Goal: Check status: Check status

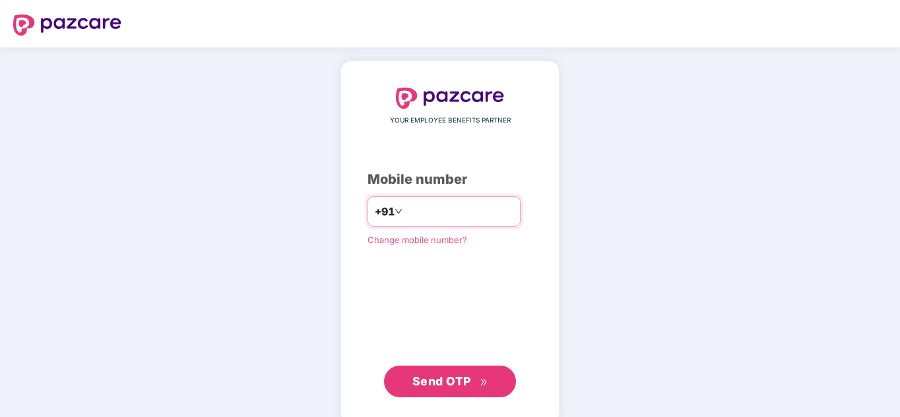
click at [433, 219] on input "number" at bounding box center [459, 211] width 108 height 21
type input "**********"
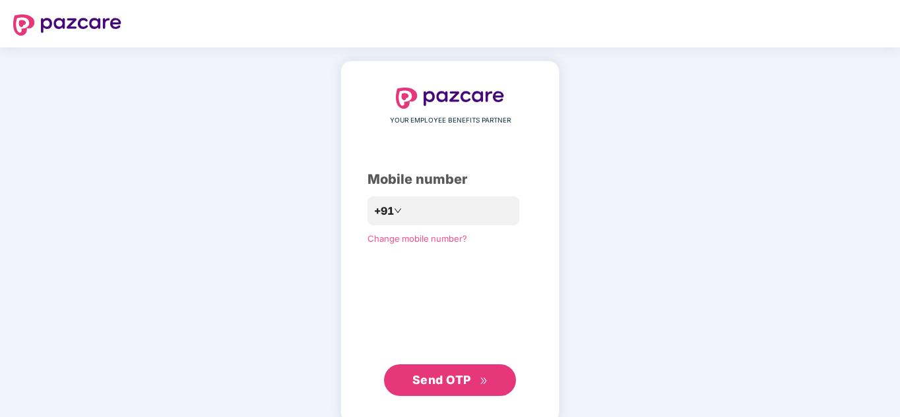
click at [458, 394] on button "Send OTP" at bounding box center [450, 381] width 132 height 32
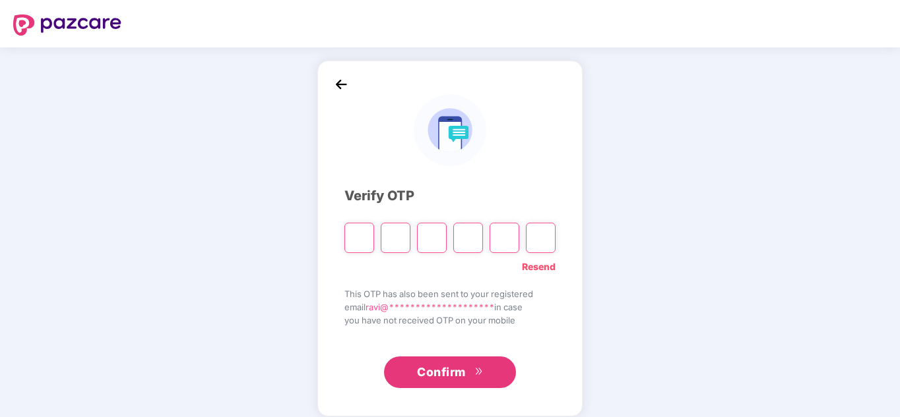
type input "*"
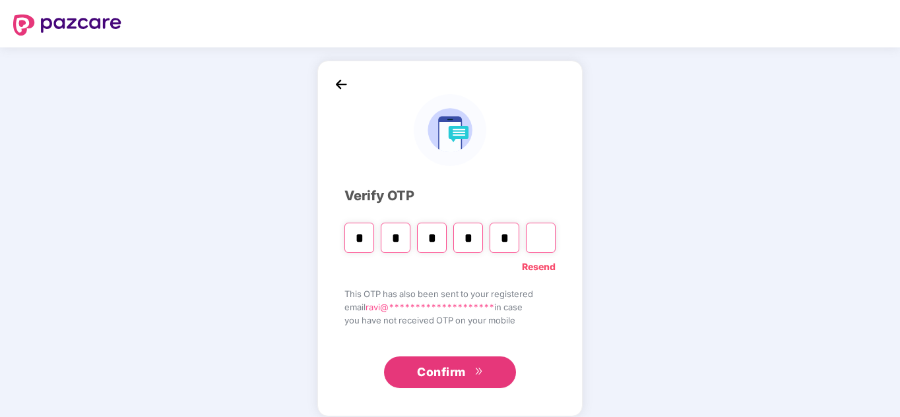
type input "*"
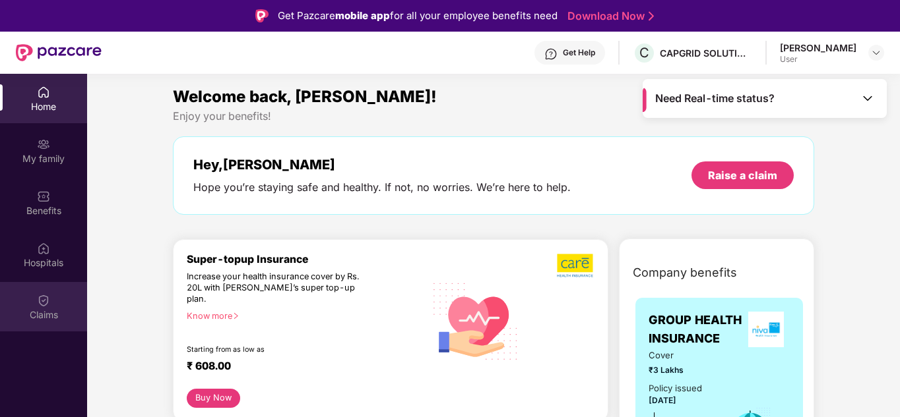
click at [11, 316] on div "Claims" at bounding box center [43, 315] width 87 height 13
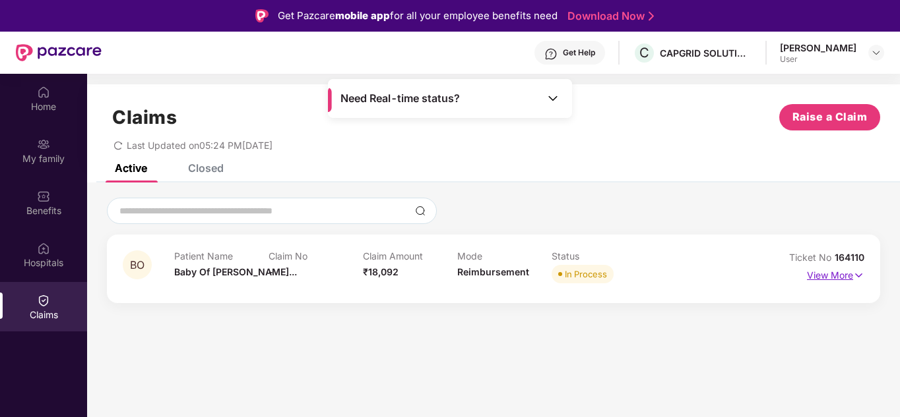
click at [836, 280] on p "View More" at bounding box center [835, 274] width 57 height 18
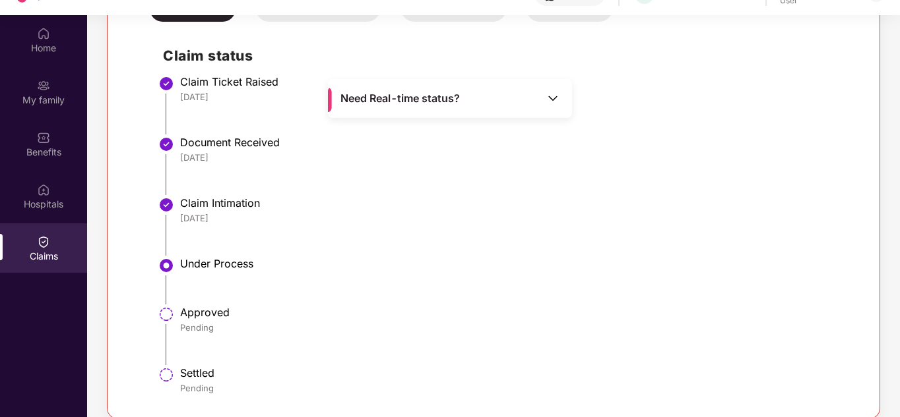
scroll to position [74, 0]
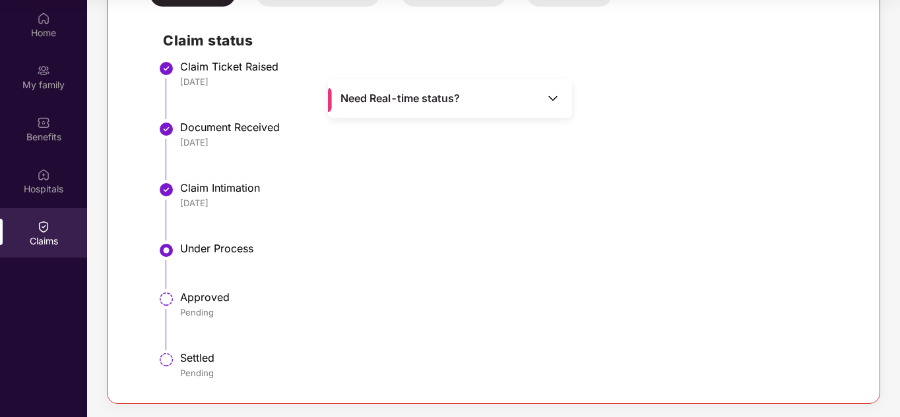
click at [164, 299] on img at bounding box center [166, 299] width 16 height 16
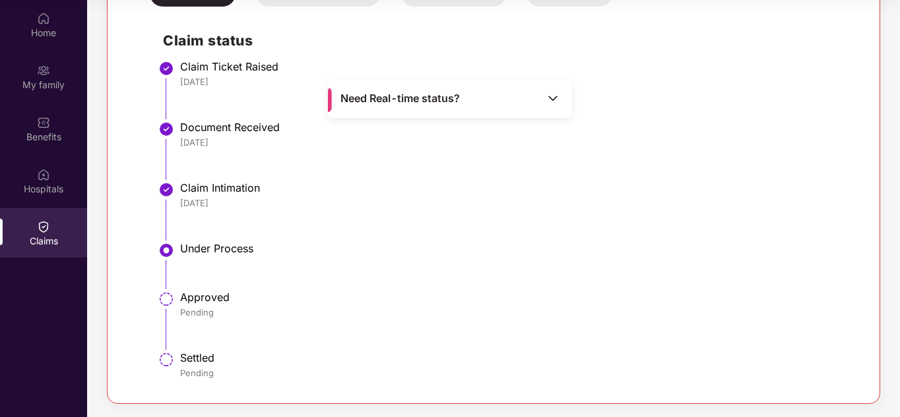
click at [164, 299] on img at bounding box center [166, 299] width 16 height 16
click at [165, 357] on img at bounding box center [166, 360] width 16 height 16
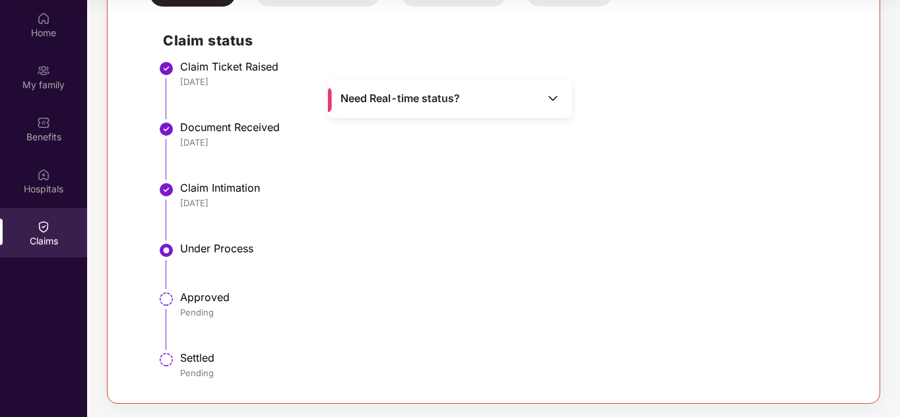
click at [165, 357] on img at bounding box center [166, 360] width 16 height 16
